Goal: Task Accomplishment & Management: Use online tool/utility

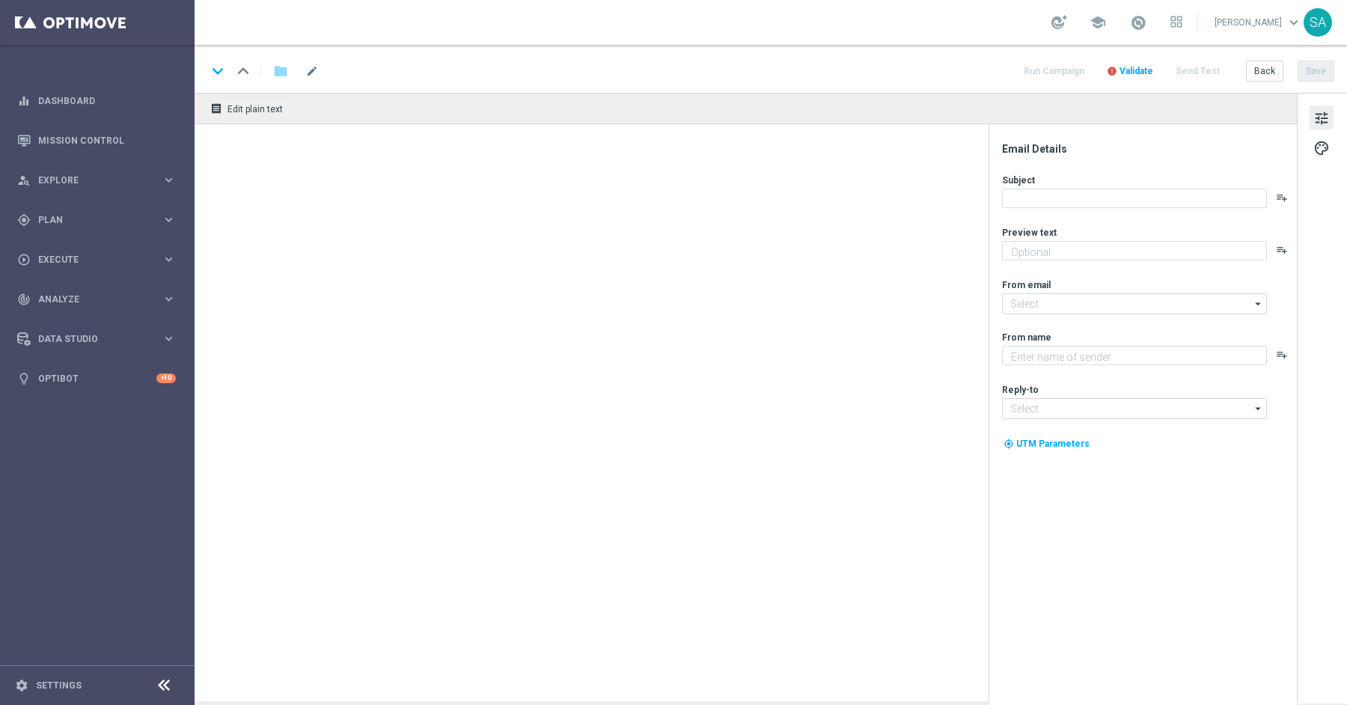
type textarea "10% Rabatt auf die EuroDreams Event-Ziehung."
type textarea "Lottoland"
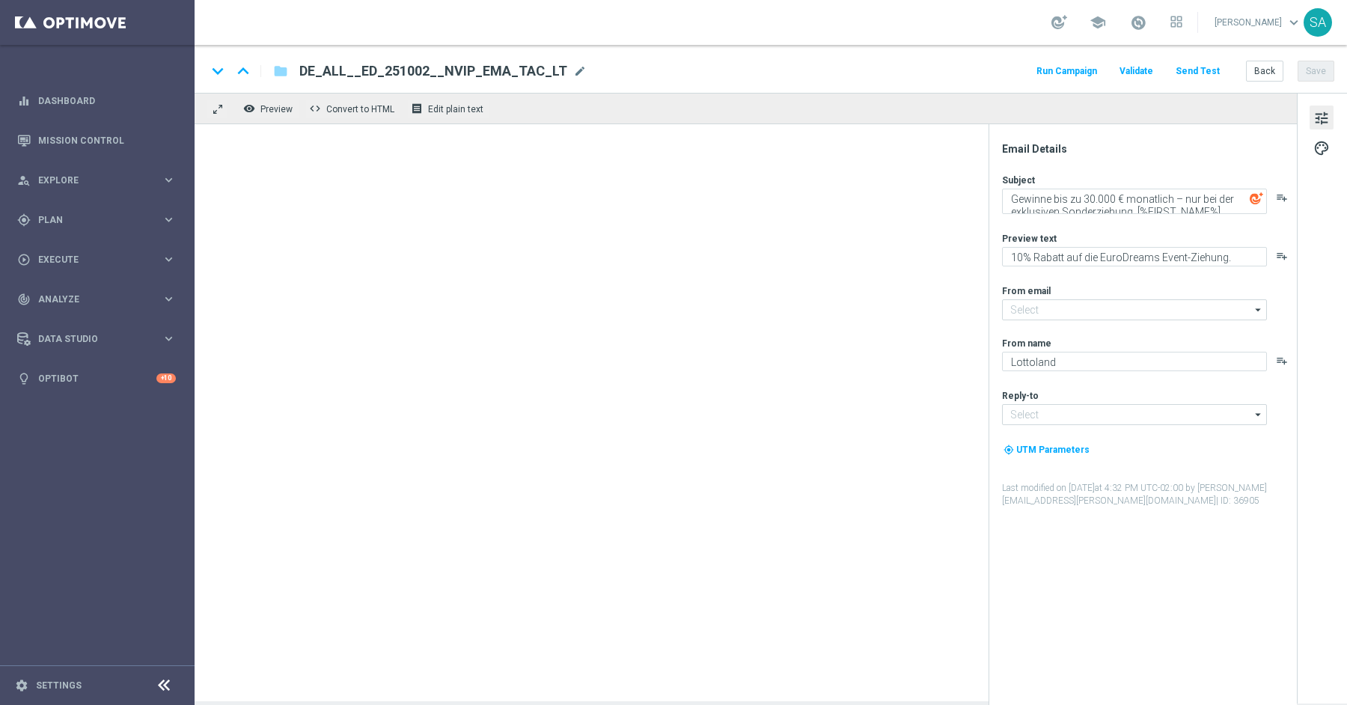
type input "[EMAIL_ADDRESS][DOMAIN_NAME]"
